Goal: Find specific page/section: Find specific page/section

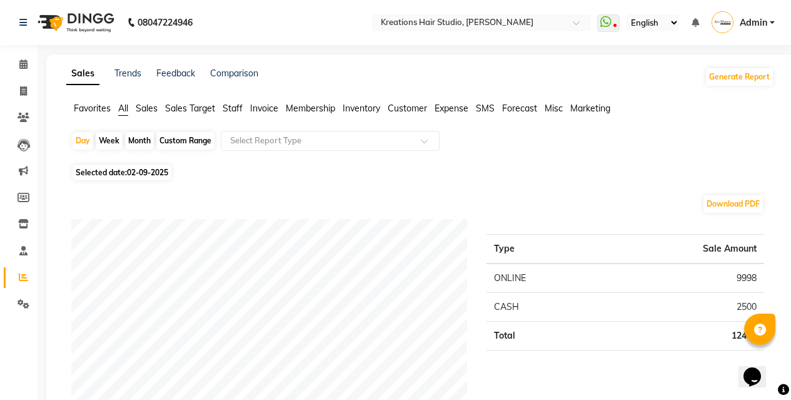
click at [233, 112] on span "Staff" at bounding box center [233, 108] width 20 height 11
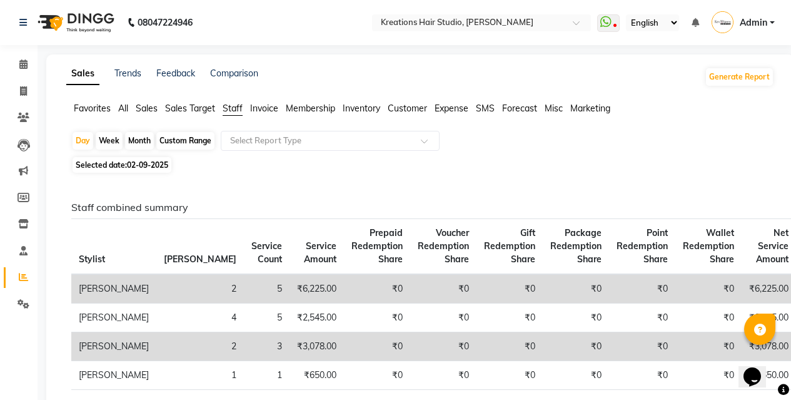
click at [123, 104] on span "All" at bounding box center [123, 108] width 10 height 11
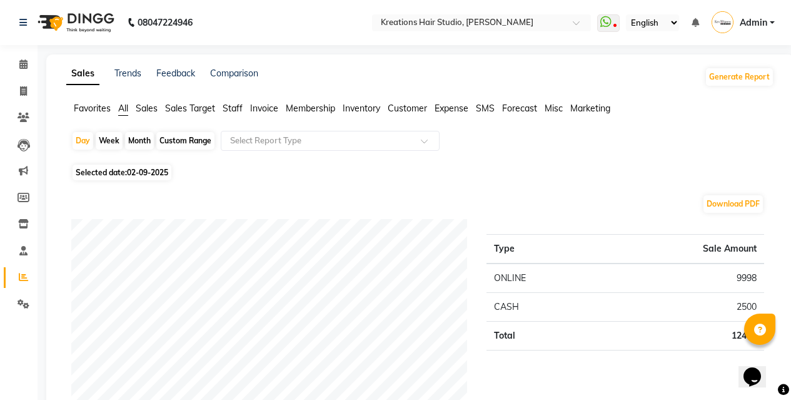
click at [238, 110] on span "Staff" at bounding box center [233, 108] width 20 height 11
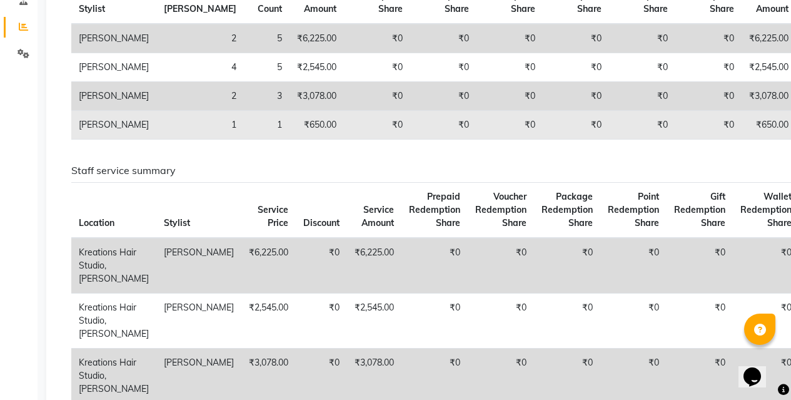
scroll to position [63, 0]
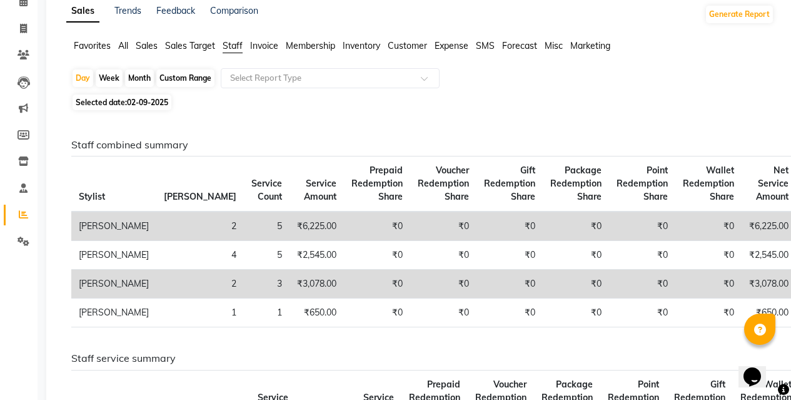
click at [126, 40] on span "All" at bounding box center [123, 45] width 10 height 11
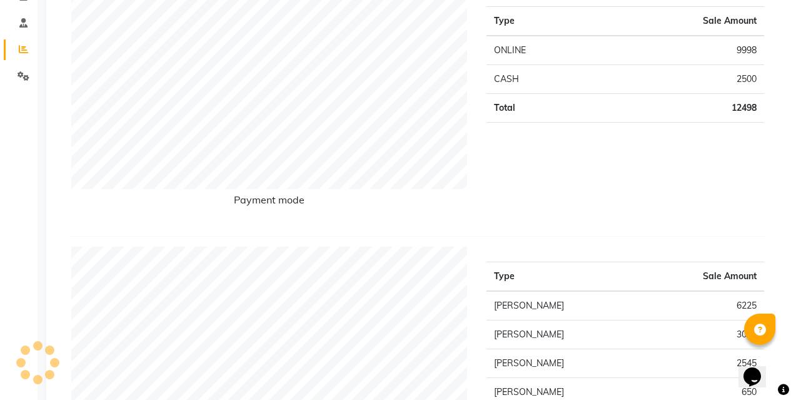
scroll to position [250, 0]
